Goal: Task Accomplishment & Management: Manage account settings

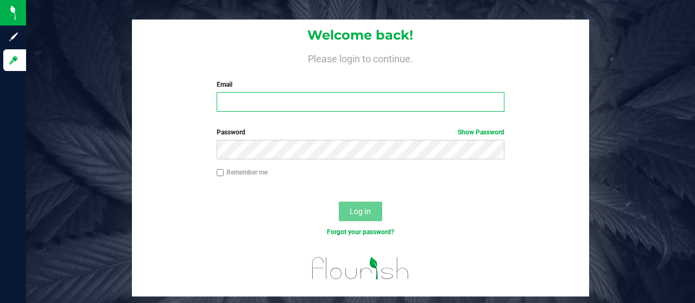
click at [375, 104] on input "Email" at bounding box center [361, 102] width 288 height 20
type input "[EMAIL_ADDRESS][DOMAIN_NAME]"
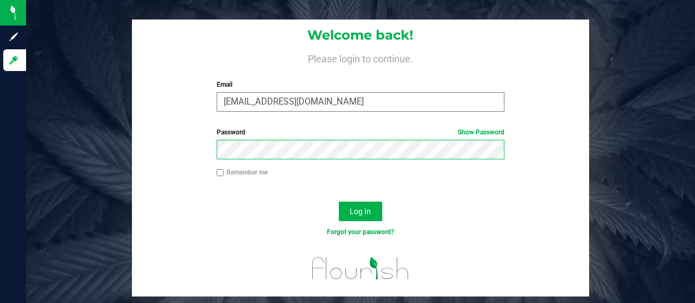
click at [339, 202] on button "Log In" at bounding box center [360, 212] width 43 height 20
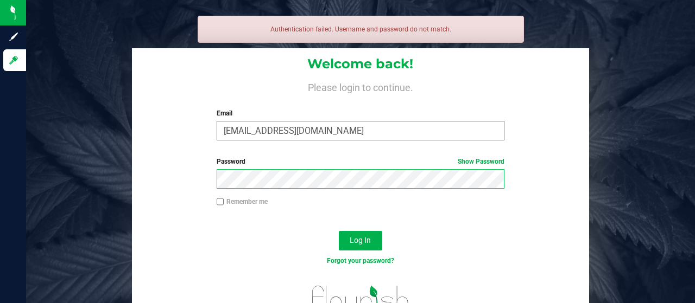
click at [339, 231] on button "Log In" at bounding box center [360, 241] width 43 height 20
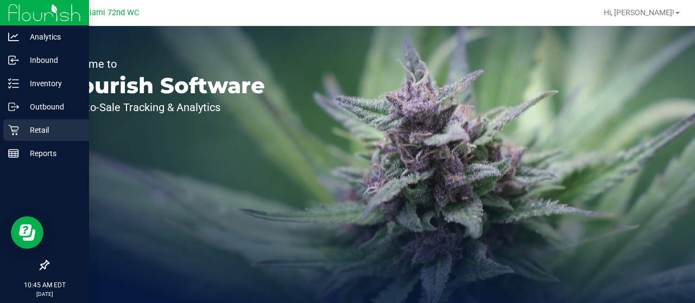
click at [4, 134] on div "Retail" at bounding box center [46, 130] width 86 height 22
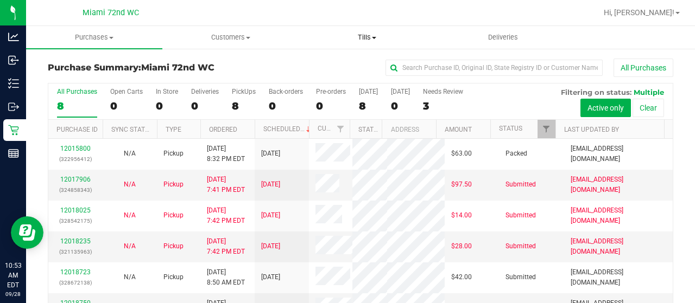
click at [364, 36] on span "Tills" at bounding box center [366, 38] width 135 height 10
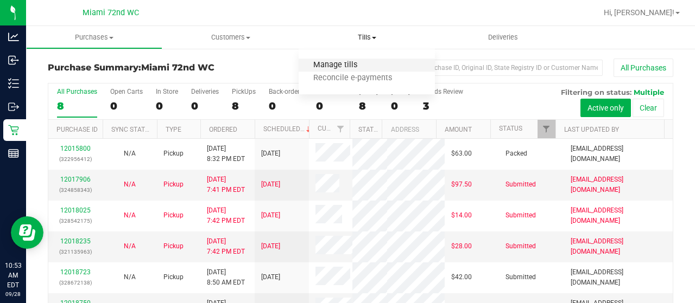
click at [345, 68] on span "Manage tills" at bounding box center [334, 65] width 73 height 9
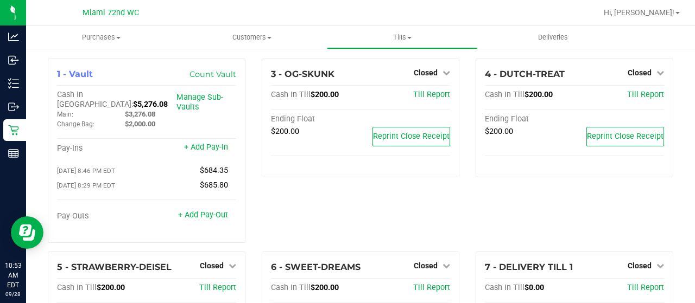
scroll to position [110, 0]
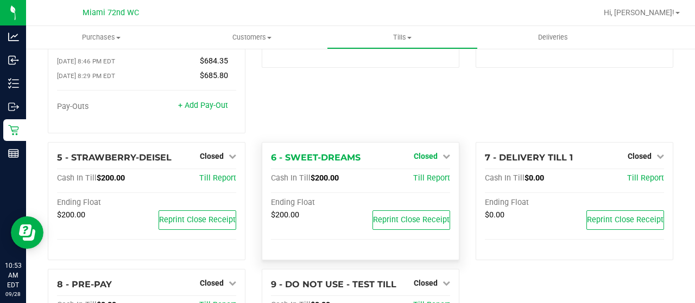
click at [414, 152] on span "Closed" at bounding box center [426, 156] width 24 height 9
click at [403, 175] on div "Open Till" at bounding box center [425, 179] width 80 height 14
click at [415, 174] on link "Open Till" at bounding box center [425, 178] width 29 height 9
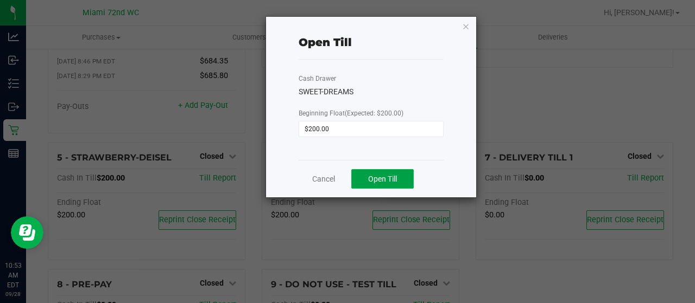
click at [377, 183] on button "Open Till" at bounding box center [382, 179] width 62 height 20
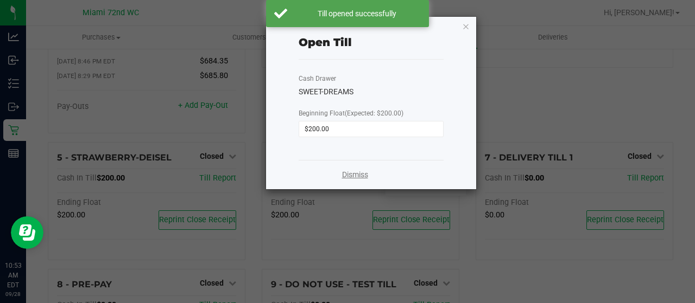
click at [342, 175] on link "Dismiss" at bounding box center [355, 174] width 26 height 11
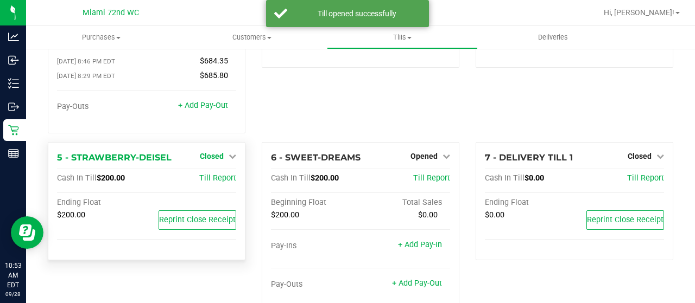
click at [224, 152] on link "Closed" at bounding box center [218, 156] width 36 height 9
click at [215, 174] on link "Open Till" at bounding box center [211, 178] width 29 height 9
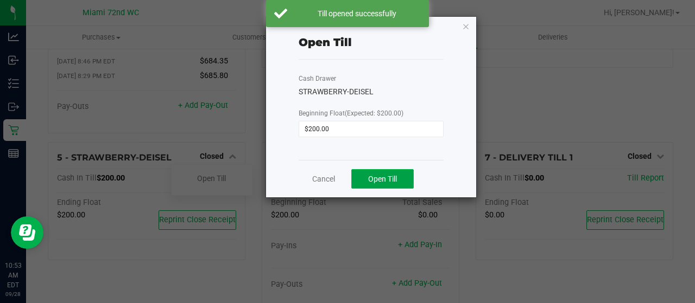
click at [380, 169] on button "Open Till" at bounding box center [382, 179] width 62 height 20
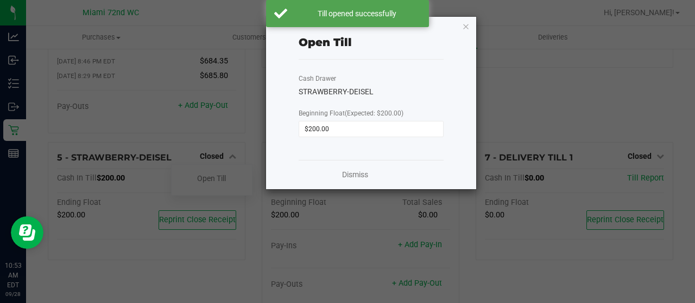
click at [340, 176] on div "Dismiss" at bounding box center [370, 174] width 145 height 29
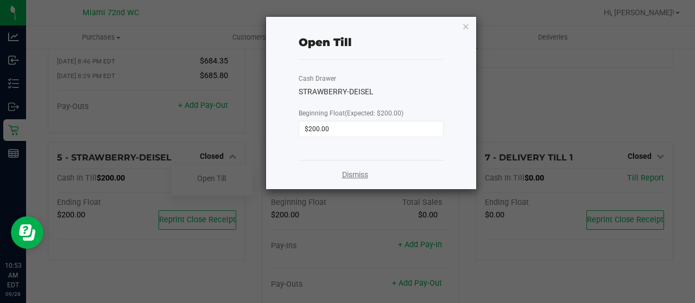
click at [357, 174] on link "Dismiss" at bounding box center [355, 174] width 26 height 11
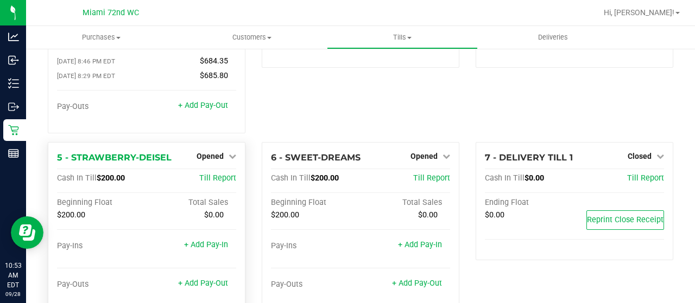
scroll to position [253, 0]
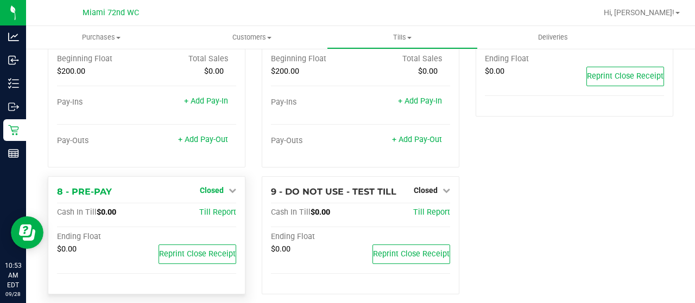
click at [220, 186] on span "Closed" at bounding box center [212, 190] width 24 height 9
click at [228, 206] on div "Open Till" at bounding box center [212, 213] width 80 height 14
click at [219, 208] on link "Open Till" at bounding box center [211, 212] width 29 height 9
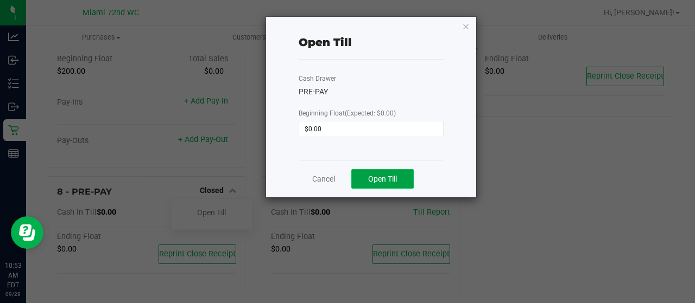
click at [386, 180] on span "Open Till" at bounding box center [382, 179] width 29 height 9
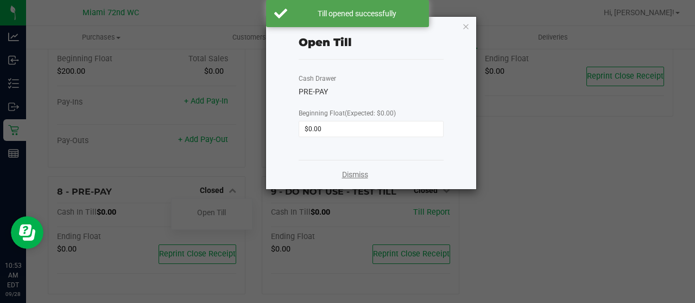
click at [347, 177] on link "Dismiss" at bounding box center [355, 174] width 26 height 11
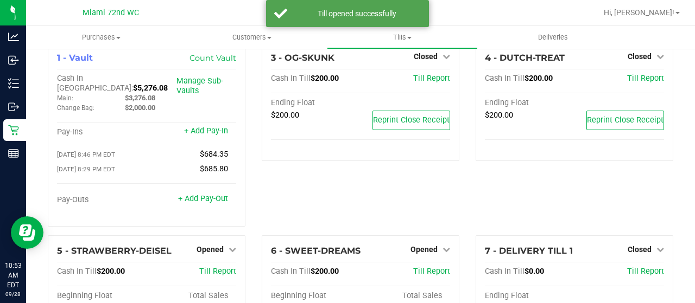
scroll to position [0, 0]
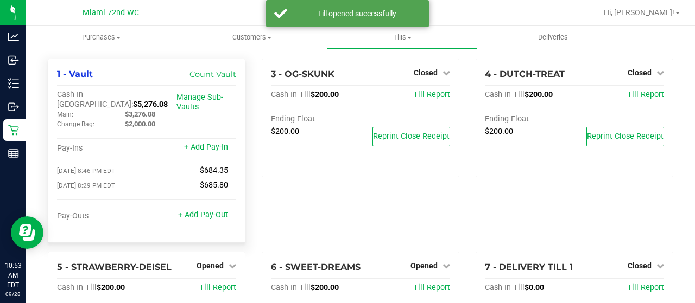
click at [133, 100] on span "$5,276.08" at bounding box center [150, 104] width 35 height 9
copy span "5,276.08"
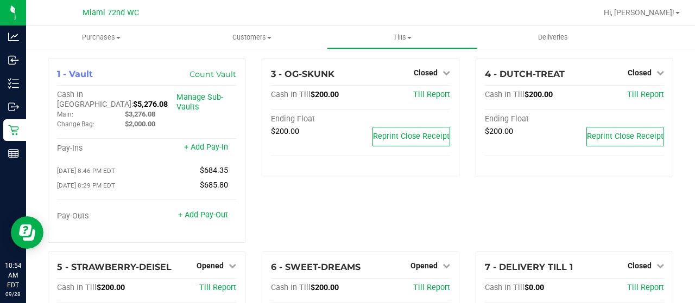
click at [256, 145] on div "3 - OG-SKUNK Closed Open Till Cash In Till $200.00 Till Report Ending Float $20…" at bounding box center [360, 155] width 214 height 193
click at [655, 17] on span "Hi, [PERSON_NAME]!" at bounding box center [639, 12] width 71 height 9
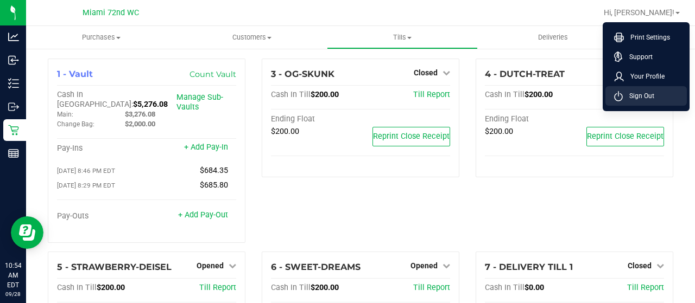
click at [642, 94] on span "Sign Out" at bounding box center [638, 96] width 31 height 11
